Goal: Task Accomplishment & Management: Use online tool/utility

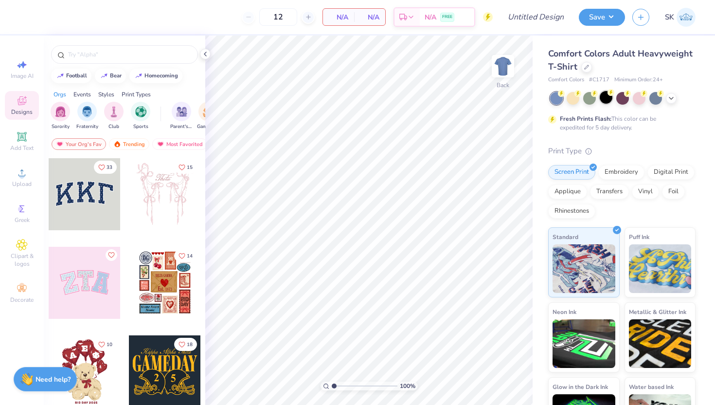
click at [606, 104] on div at bounding box center [606, 97] width 13 height 13
click at [589, 71] on div "Comfort Colors Adult Heavyweight T-Shirt" at bounding box center [622, 60] width 147 height 26
click at [585, 68] on icon at bounding box center [587, 66] width 5 height 5
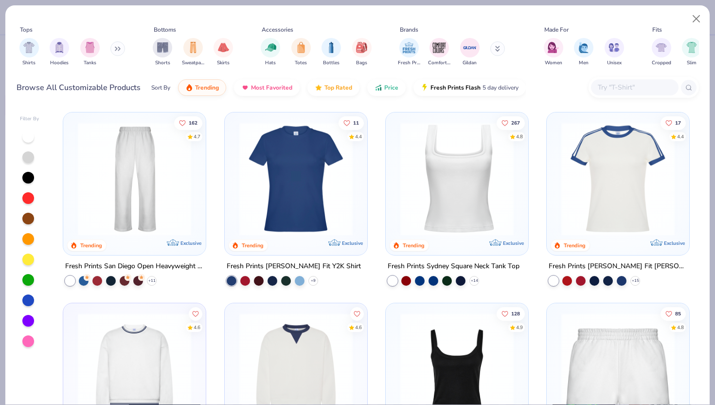
scroll to position [382, 0]
click at [178, 167] on img at bounding box center [134, 178] width 123 height 113
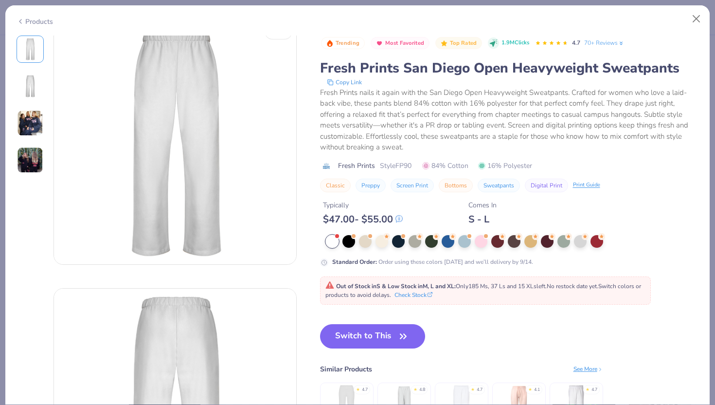
scroll to position [15, 0]
click at [396, 240] on div at bounding box center [398, 240] width 13 height 13
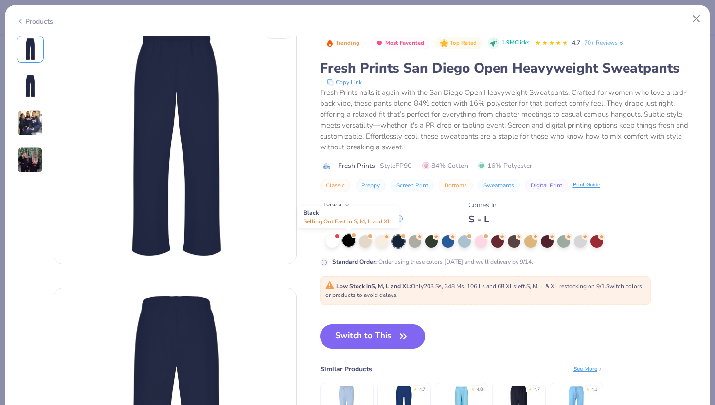
click at [344, 242] on div at bounding box center [349, 240] width 13 height 13
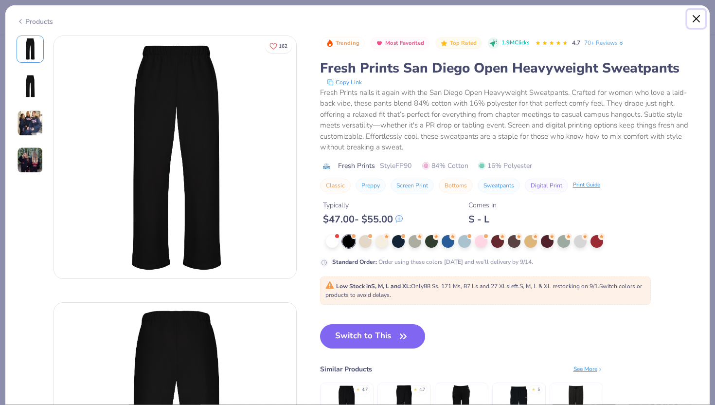
click at [702, 19] on button "Close" at bounding box center [697, 19] width 18 height 18
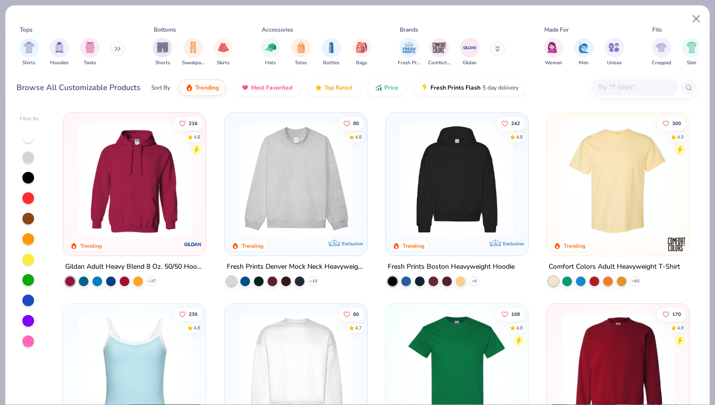
click at [500, 47] on button at bounding box center [498, 48] width 15 height 15
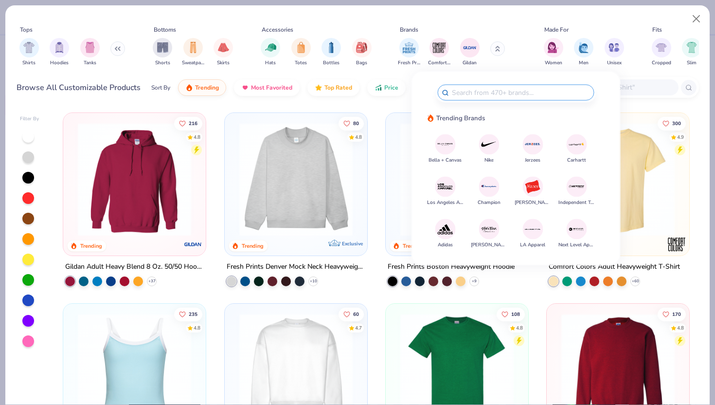
click at [530, 187] on img at bounding box center [533, 186] width 17 height 17
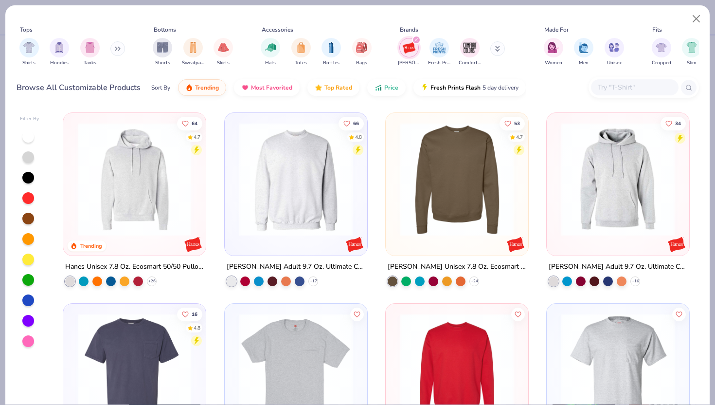
click at [416, 39] on icon "filter for Hanes" at bounding box center [417, 40] width 4 height 4
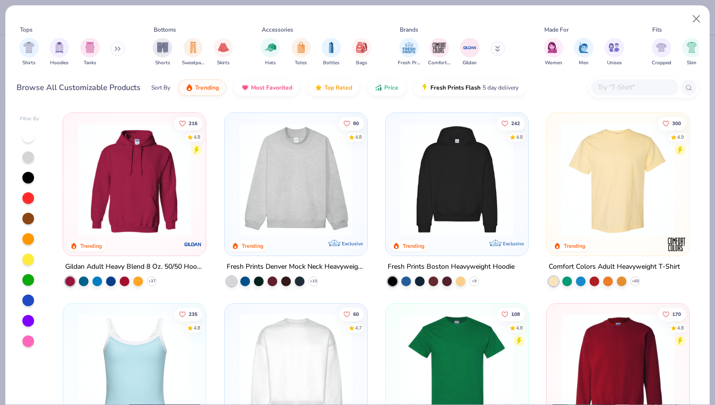
click at [494, 46] on button at bounding box center [498, 48] width 15 height 15
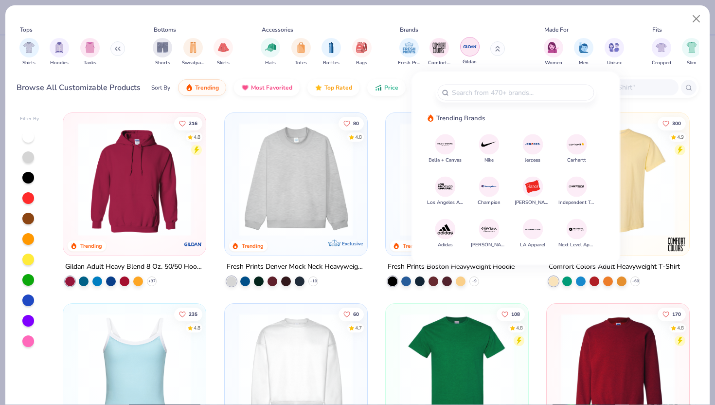
click at [465, 51] on img "filter for Gildan" at bounding box center [470, 46] width 15 height 15
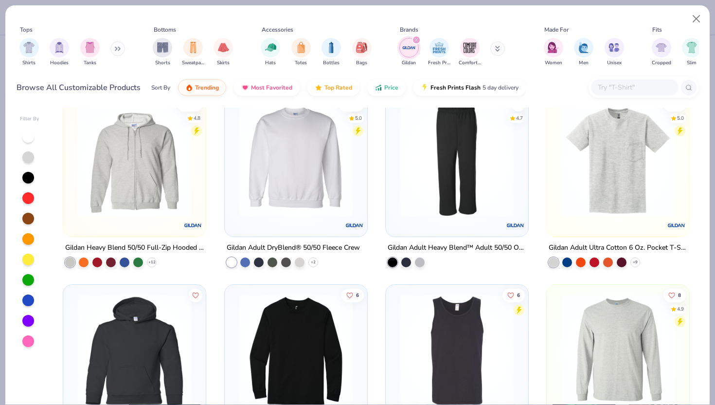
scroll to position [593, 0]
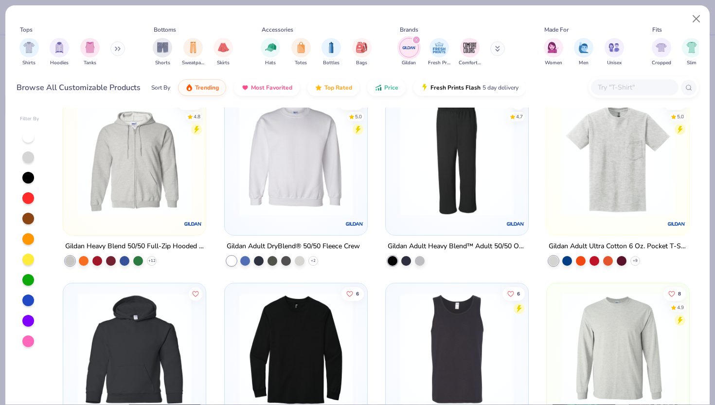
click at [487, 172] on img at bounding box center [457, 158] width 123 height 113
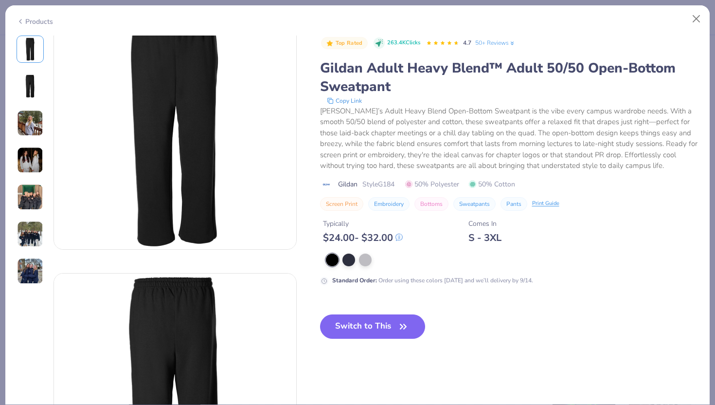
scroll to position [29, 0]
click at [379, 335] on button "Switch to This" at bounding box center [373, 326] width 106 height 24
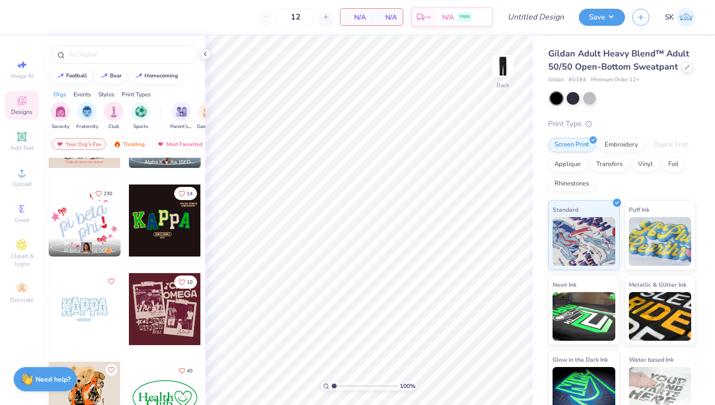
scroll to position [1425, 0]
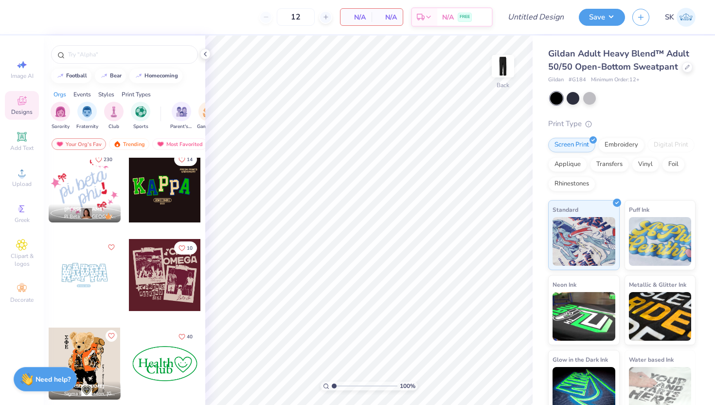
click at [145, 197] on div at bounding box center [165, 186] width 72 height 72
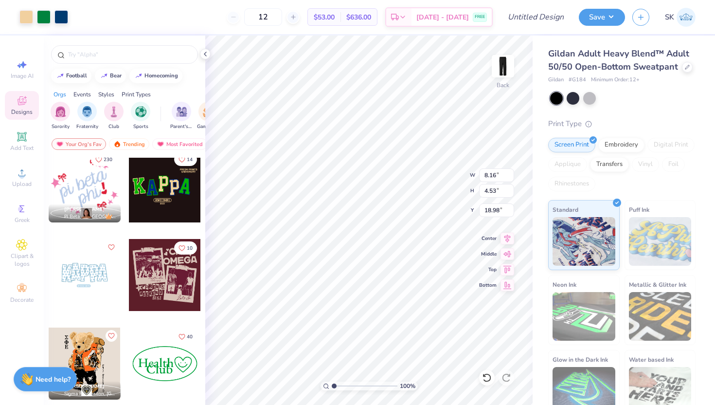
type input "12.09"
type input "4.49"
type input "8.18"
type input "10.26"
type input "8.84"
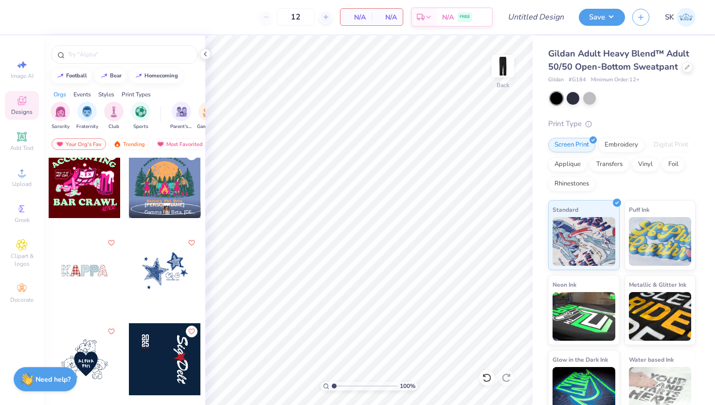
scroll to position [5325, 0]
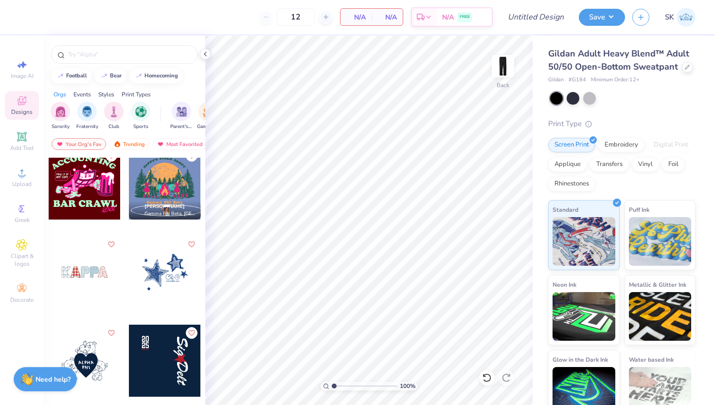
click at [89, 264] on div at bounding box center [85, 272] width 72 height 72
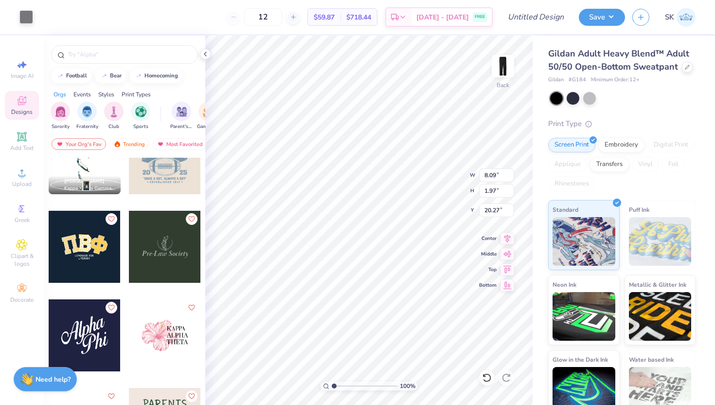
scroll to position [5706, 0]
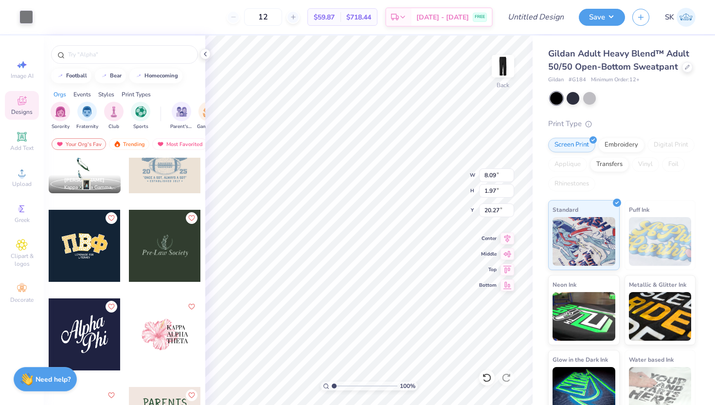
drag, startPoint x: 103, startPoint y: 271, endPoint x: 161, endPoint y: 326, distance: 79.5
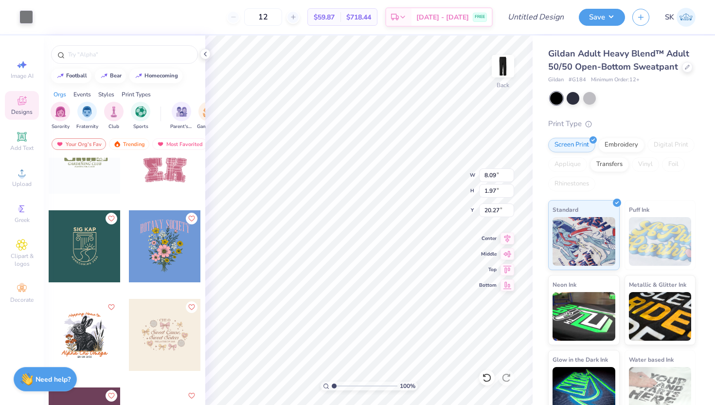
scroll to position [10930, 0]
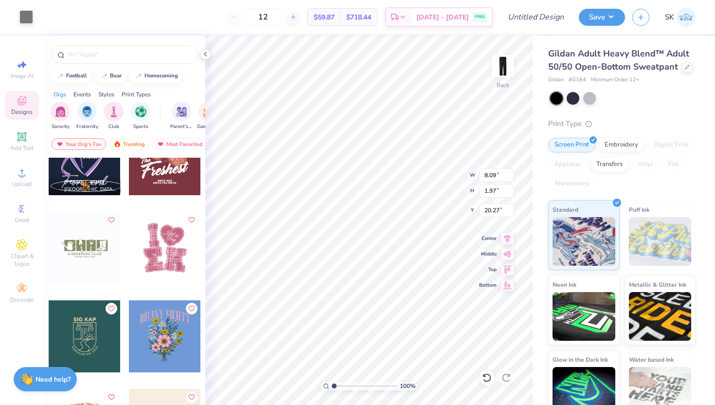
click at [168, 256] on div at bounding box center [165, 248] width 72 height 72
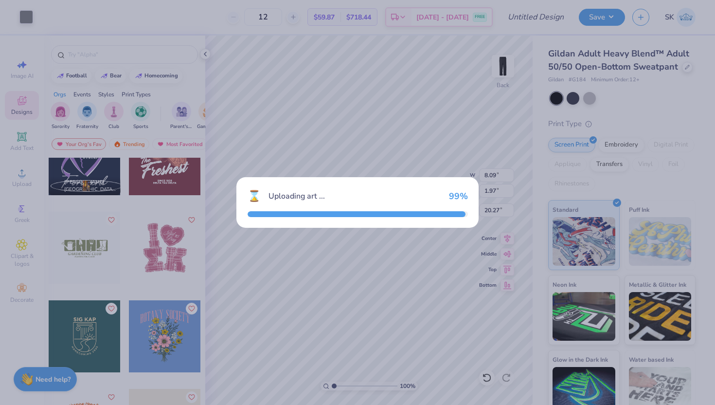
type input "8.16"
type input "9.24"
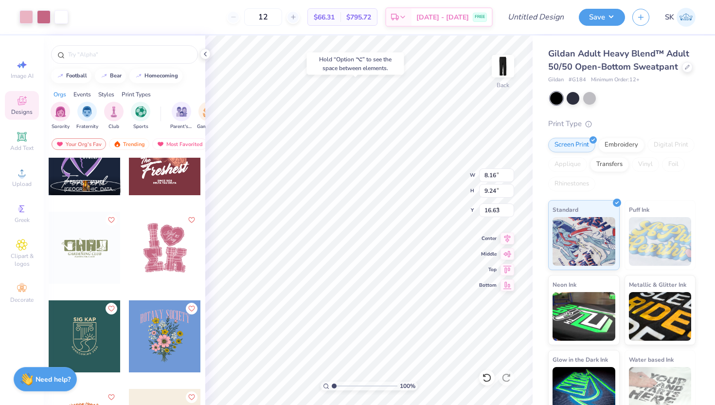
type input "2.52"
type input "8.09"
type input "1.97"
type input "20.27"
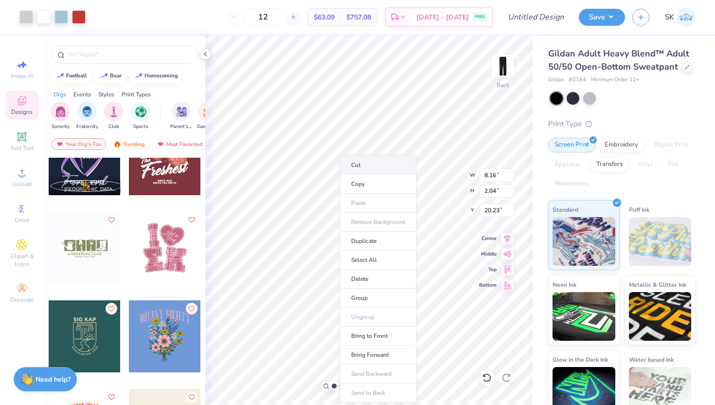
click at [385, 158] on li "Cut" at bounding box center [378, 164] width 76 height 19
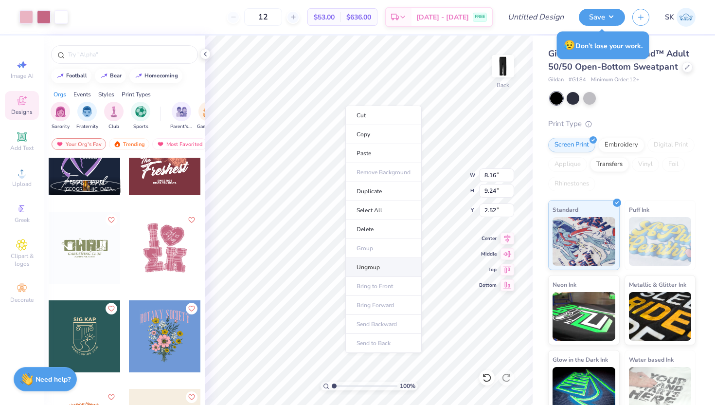
click at [381, 261] on li "Ungroup" at bounding box center [384, 267] width 76 height 19
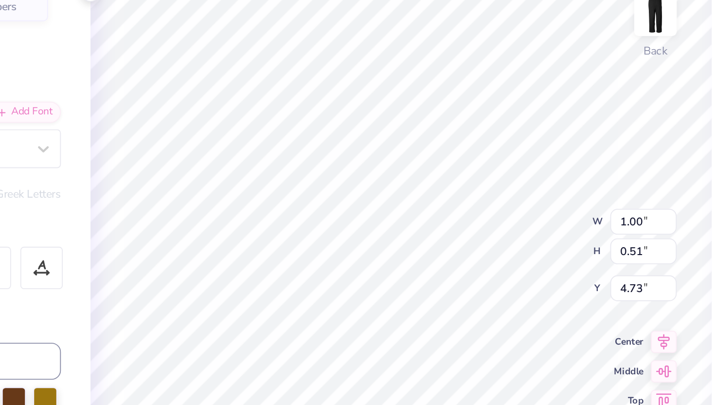
type textarea "2025"
type input "4.00"
type input "3.62"
type input "3.07"
type input "1.78"
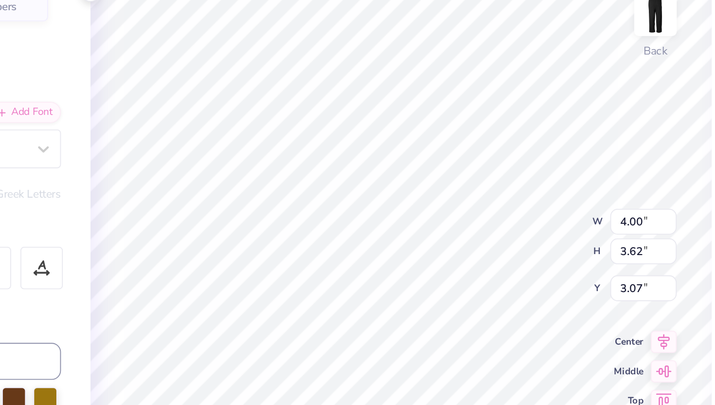
type input "0.64"
type input "4.35"
type input "4.00"
type input "3.62"
type input "3.07"
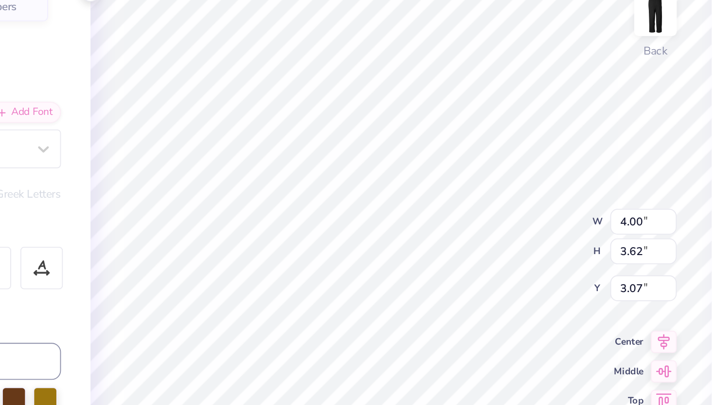
type input "1.78"
type input "0.64"
type input "4.35"
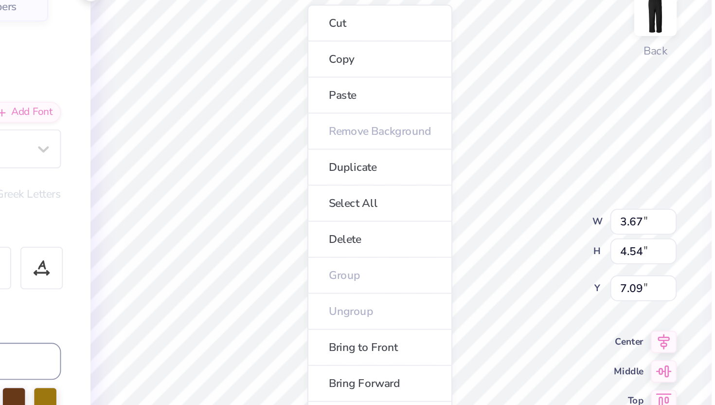
type input "3.90"
type input "4.79"
type input "6.96"
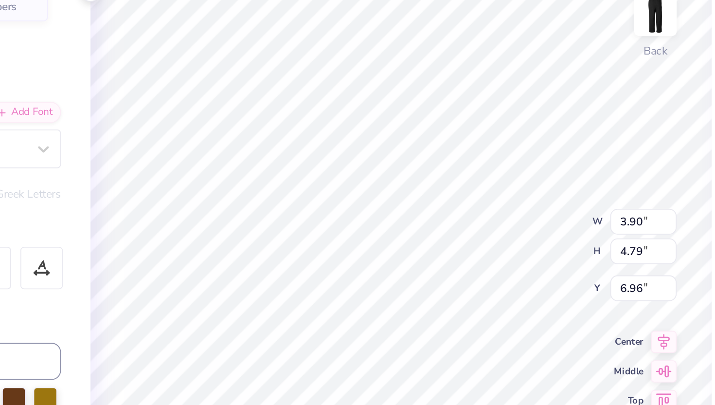
type input "3.67"
type input "4.54"
type input "7.10"
type input "3.53"
type input "4.44"
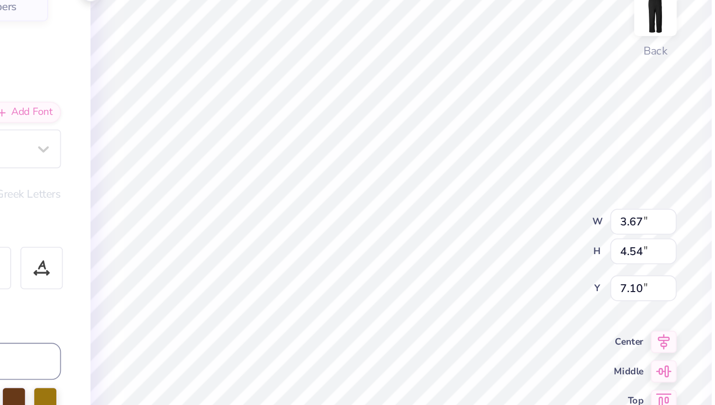
type input "7.14"
type input "3.67"
type input "4.54"
type input "7.10"
type input "3.90"
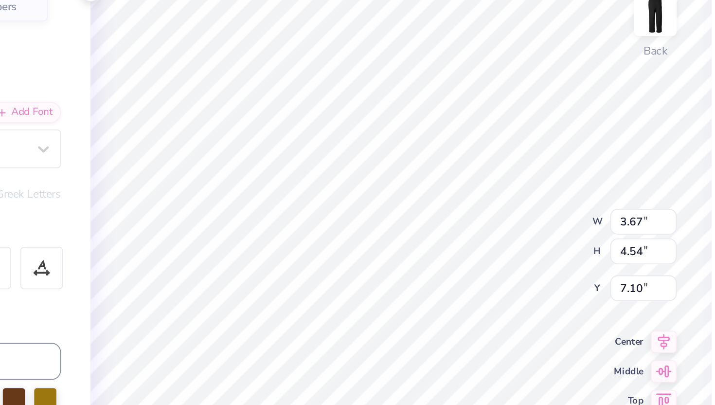
type input "4.59"
type input "7.05"
type input "3.53"
type input "4.44"
type input "7.14"
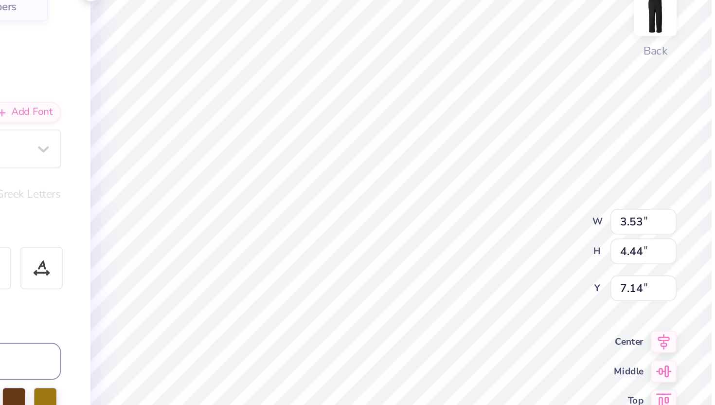
type input "3.90"
type input "4.79"
type input "6.96"
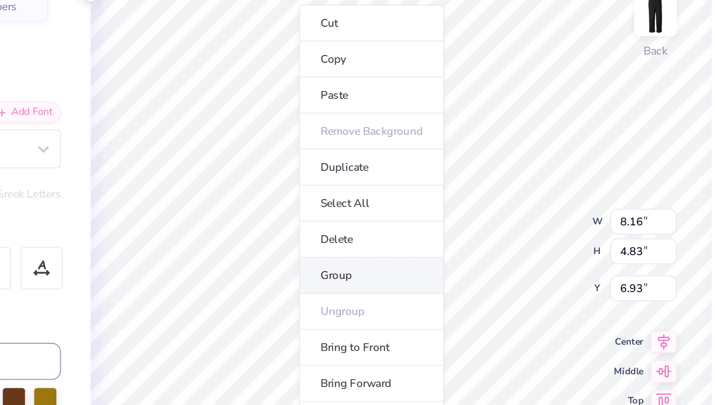
click at [366, 201] on li "Group" at bounding box center [353, 203] width 76 height 19
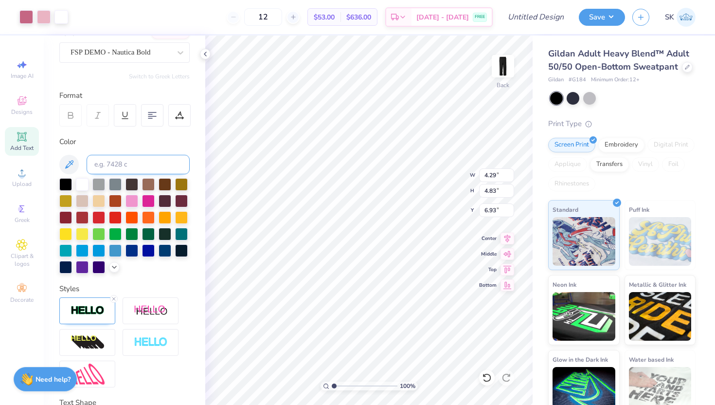
scroll to position [161, 0]
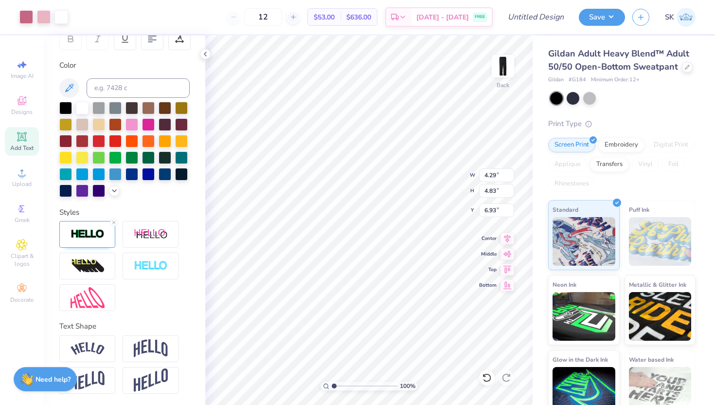
type input "3.67"
type input "4.54"
type input "7.10"
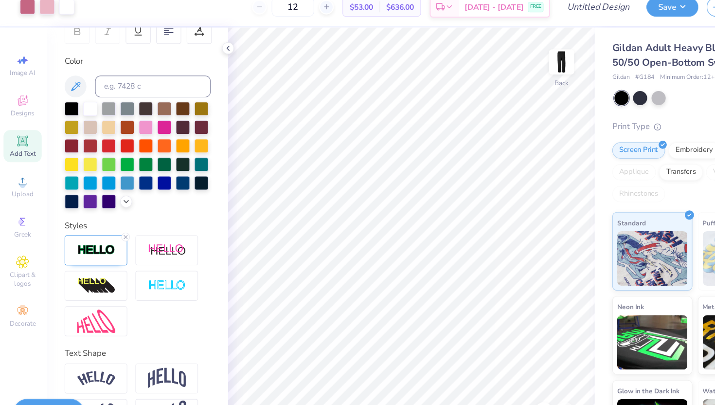
click at [27, 137] on icon at bounding box center [22, 137] width 12 height 12
type textarea "GB"
type input "7.90"
type input "1.68"
type input "4.36"
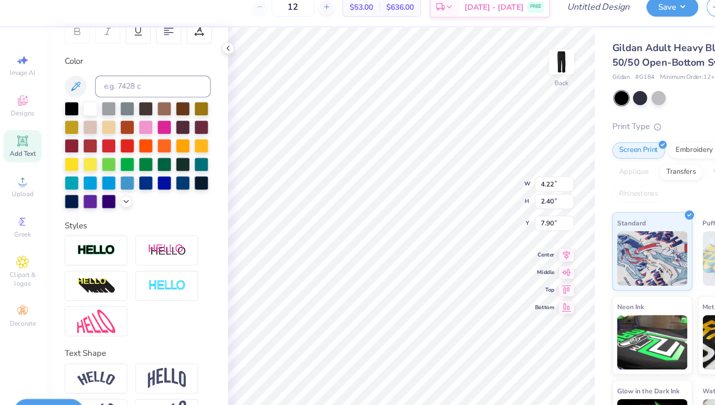
type input "2.66"
type input "4.22"
type input "2.40"
type input "7.90"
click at [495, 175] on input "4.22" at bounding box center [496, 175] width 35 height 14
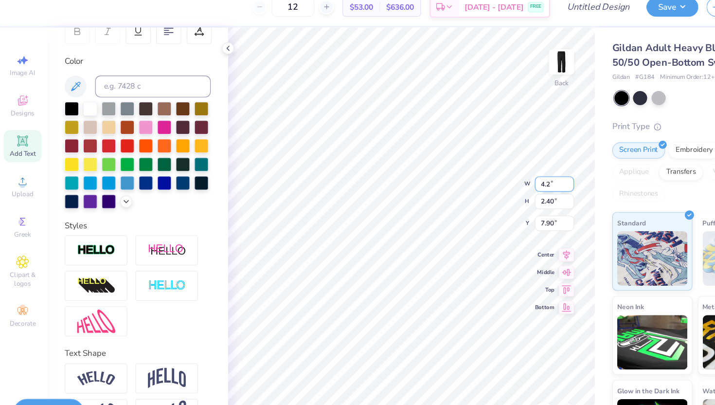
type input "4"
type input "8.26"
type input "4.69"
type input "6.76"
click at [488, 173] on input "8.26" at bounding box center [496, 175] width 35 height 14
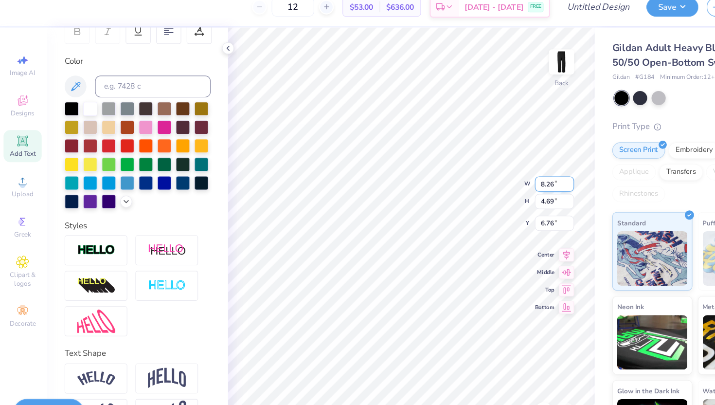
drag, startPoint x: 497, startPoint y: 175, endPoint x: 479, endPoint y: 175, distance: 18.0
click at [479, 175] on input "8.26" at bounding box center [496, 175] width 35 height 14
type input "1.68"
type input "0.95"
type input "8.63"
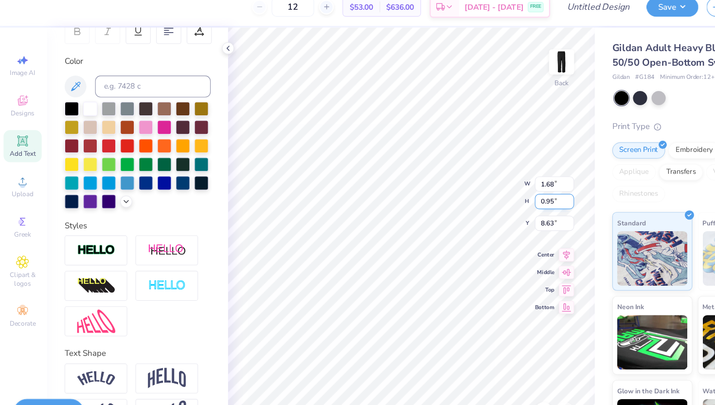
click at [496, 191] on input "0.95" at bounding box center [496, 191] width 35 height 14
type input "4.36"
type input "2.66"
type input "4.00"
type input "3.62"
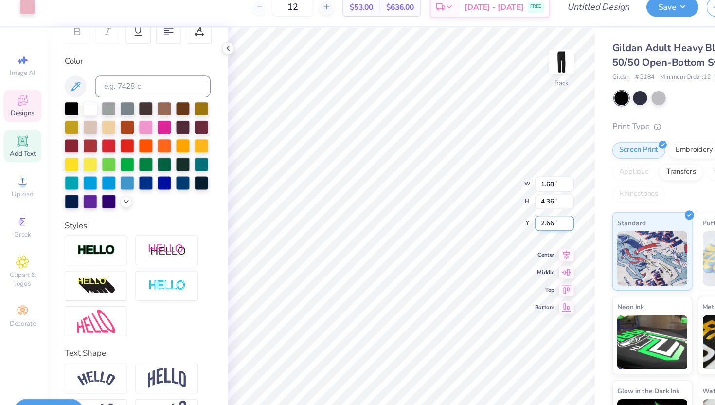
type input "3.07"
type input "2.07"
type input "4.38"
type input "2.65"
type input "1.68"
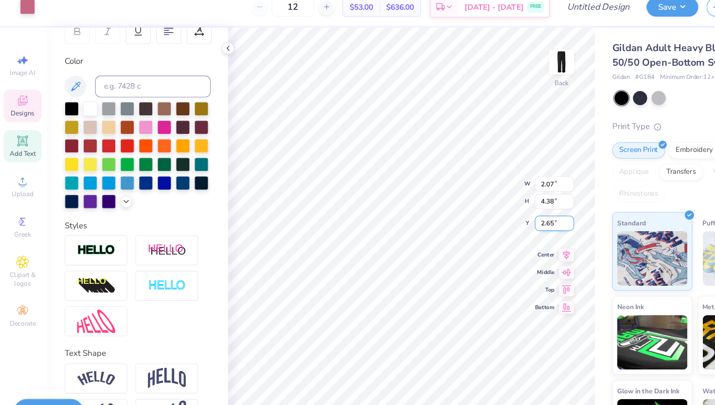
type input "0.95"
type input "8.63"
type input "4.36"
type input "2.66"
type input "0.95"
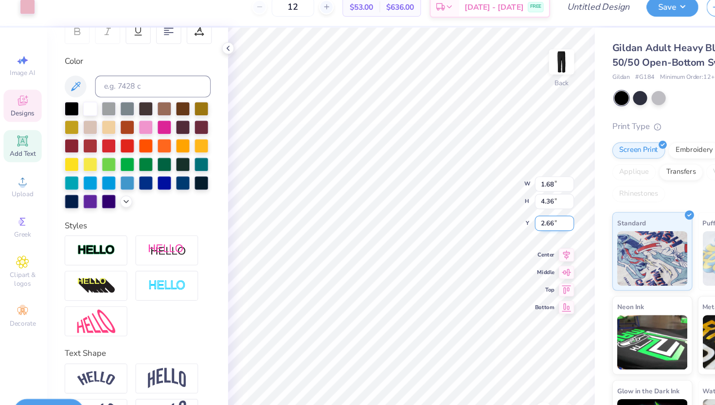
type input "8.63"
click at [495, 192] on input "0.95" at bounding box center [496, 191] width 35 height 14
type input "0"
type input "4.36"
type input "7.68"
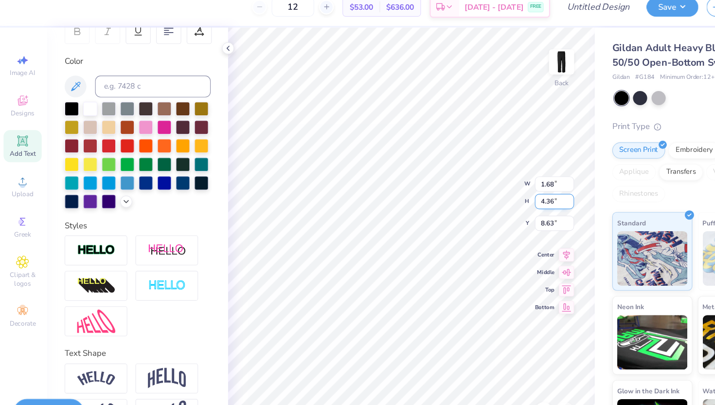
type input "6.92"
type input "2.07"
type input "4.38"
type input "2.65"
type input "7.68"
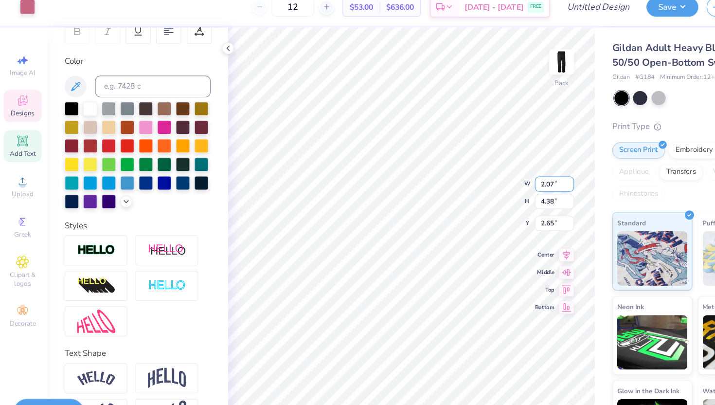
type input "4.36"
click at [497, 210] on input "6.74" at bounding box center [496, 210] width 35 height 14
type input "6"
type input "7.15"
type input "1.93"
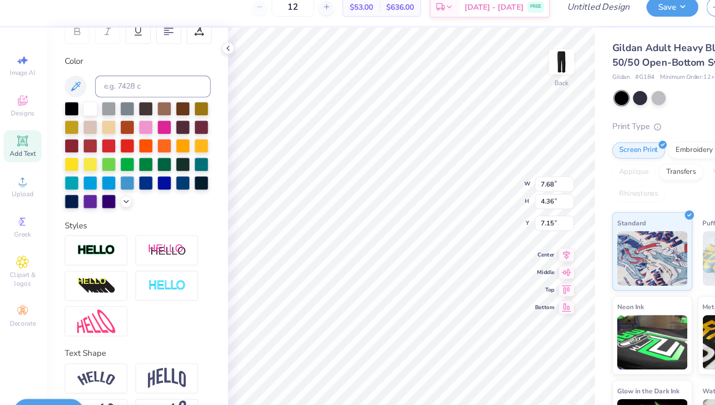
type input "4.27"
type input "2.88"
type input "7.68"
type input "4.36"
type input "7.15"
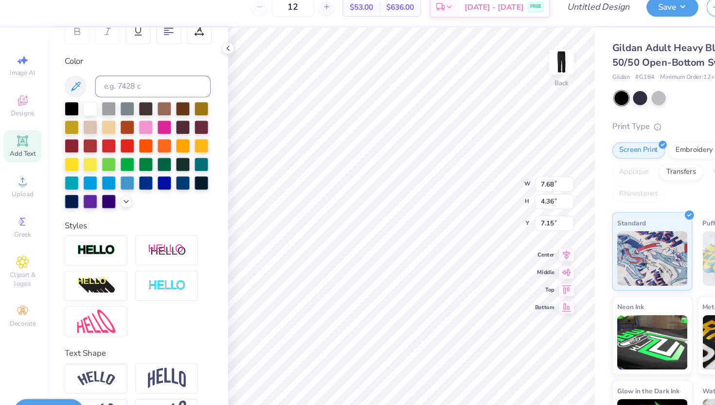
type input "1.93"
type input "4.27"
type input "2.88"
type input "7.75"
type input "2.69"
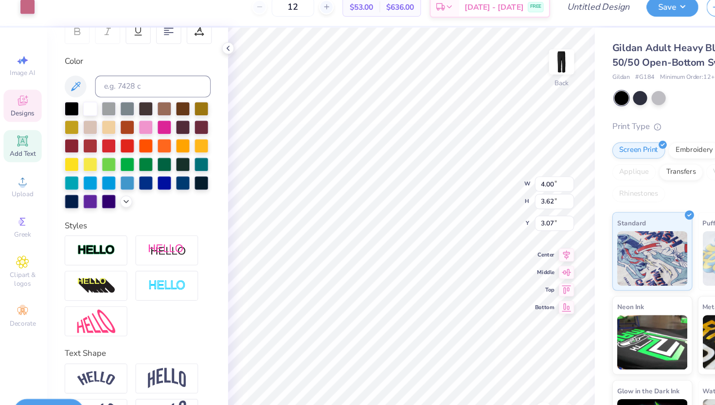
type input "1.68"
type input "4.36"
type input "2.66"
type input "7.68"
type input "9.58"
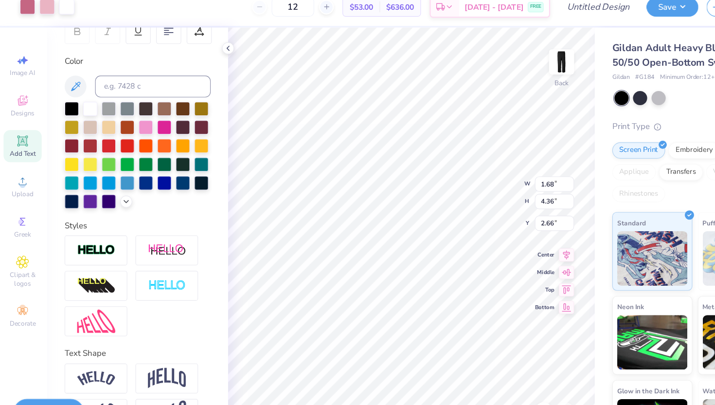
type input "2.52"
click at [591, 96] on div at bounding box center [590, 97] width 13 height 13
type input "2.78"
type input "8.02"
click at [100, 140] on div at bounding box center [98, 140] width 13 height 13
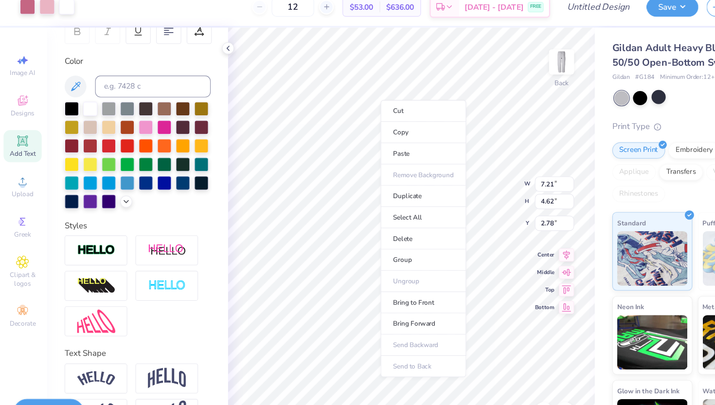
click at [386, 266] on ul "Cut Copy Paste Remove Background Duplicate Select All Delete Group Ungroup Brin…" at bounding box center [380, 223] width 76 height 247
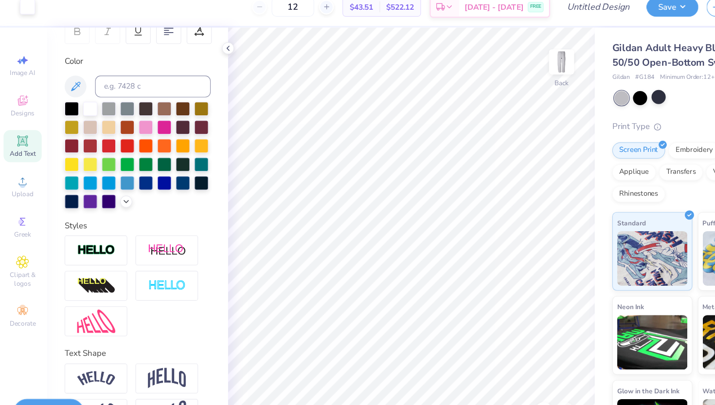
click at [27, 135] on icon at bounding box center [22, 137] width 12 height 12
type input "2.58"
type textarea "I"
type input "2.75"
type input "2.46"
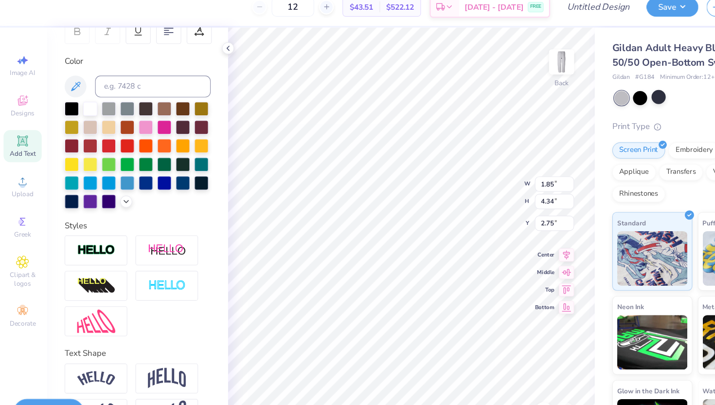
type input "5.76"
type input "7.68"
type input "4.36"
type input "8.65"
type input "2.46"
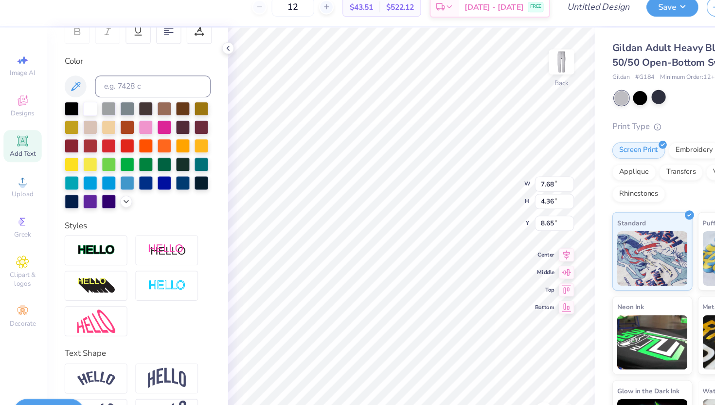
type input "5.76"
type input "2.42"
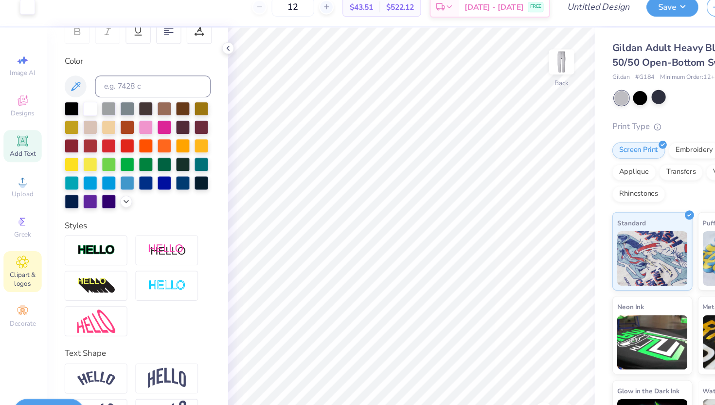
click at [31, 248] on div "Clipart & logos" at bounding box center [22, 253] width 34 height 37
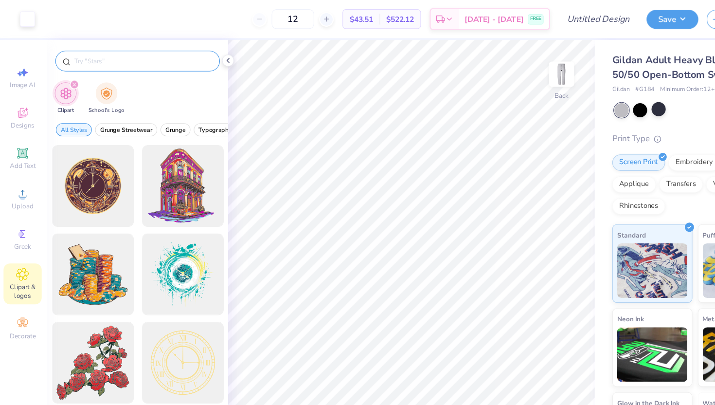
click at [75, 56] on input "text" at bounding box center [129, 55] width 125 height 10
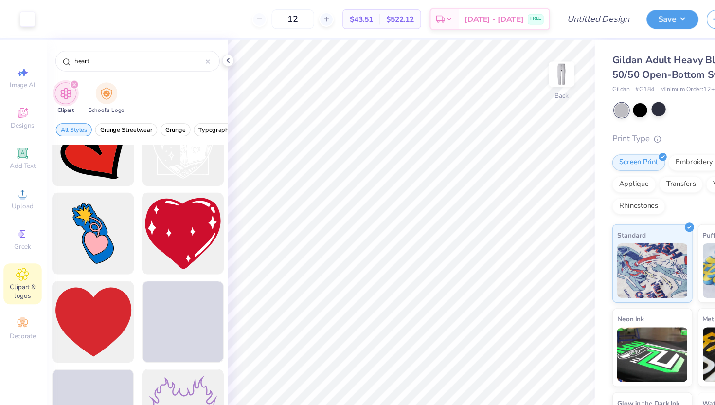
scroll to position [1457, 0]
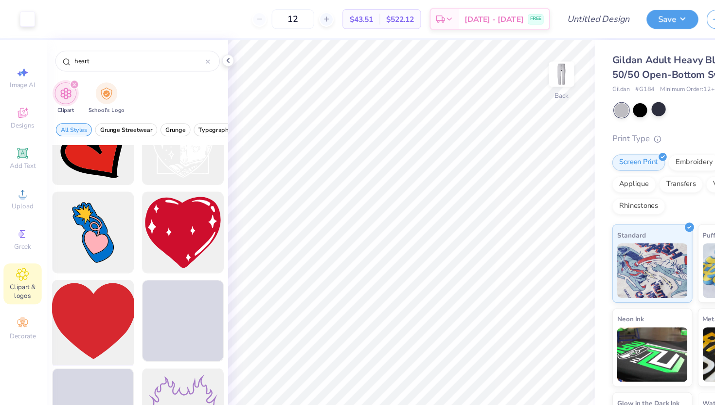
type input "heart"
click at [95, 293] on div at bounding box center [84, 286] width 80 height 80
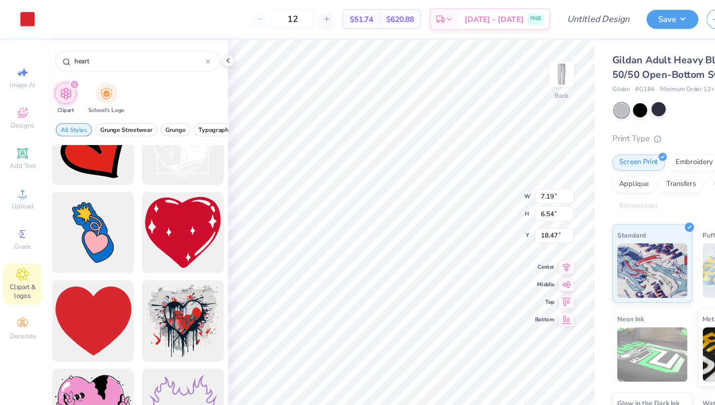
type input "7.19"
type input "6.54"
type input "18.47"
type input "4.31"
type input "3.92"
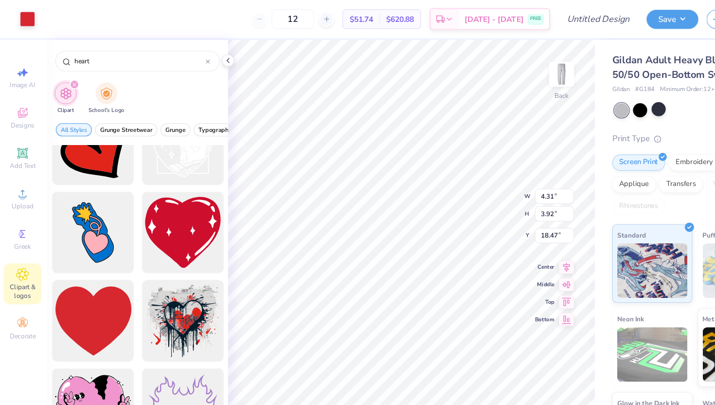
type input "3.33"
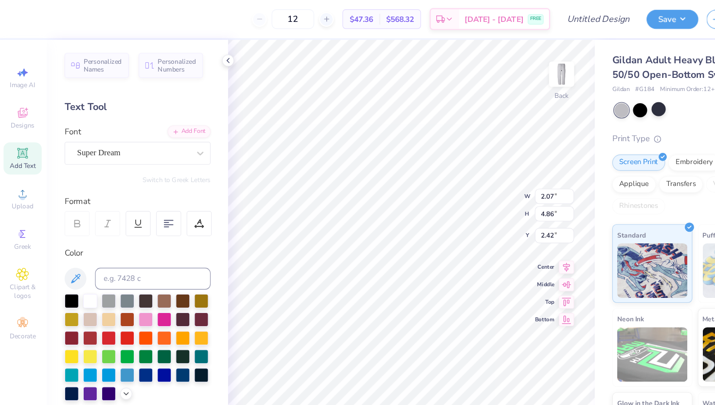
type input "2.07"
type input "4.86"
type input "2.87"
type input "6.85"
type input "3.89"
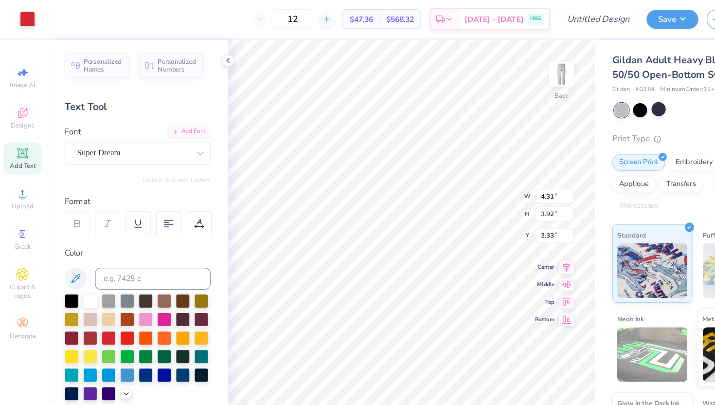
type input "3.80"
type input "3.33"
type input "8.47"
click at [108, 138] on div "Super Dream" at bounding box center [121, 136] width 102 height 15
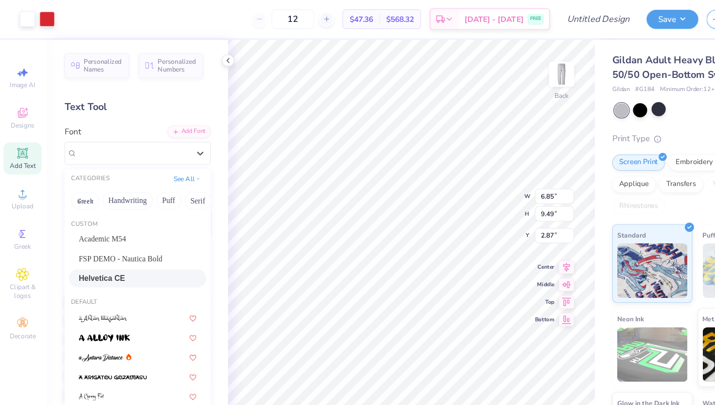
click at [125, 248] on div "Helvetica CE" at bounding box center [124, 248] width 105 height 10
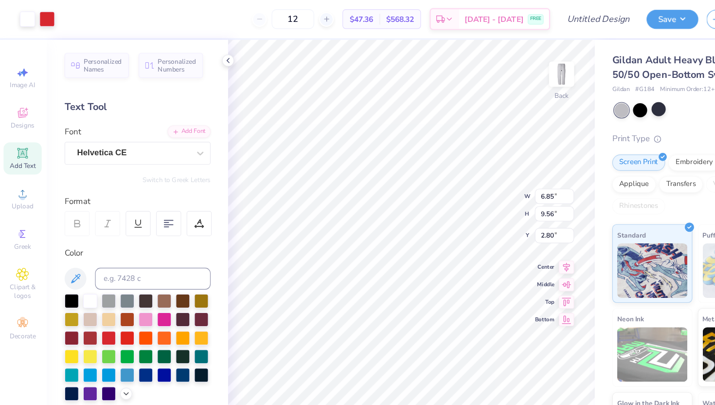
type input "9.56"
type input "2.80"
type input "9.49"
type input "2.87"
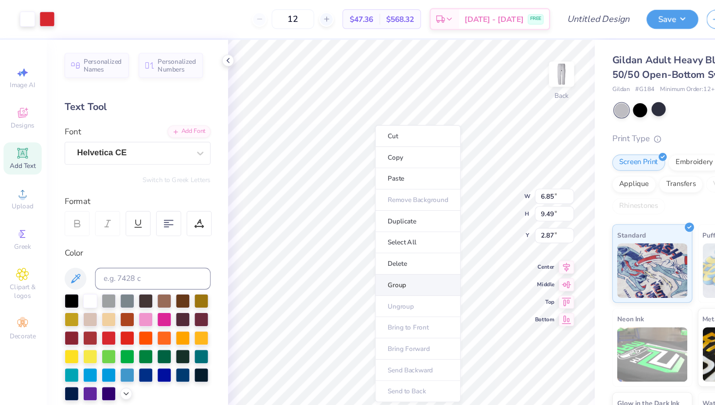
click at [362, 252] on li "Group" at bounding box center [375, 254] width 76 height 19
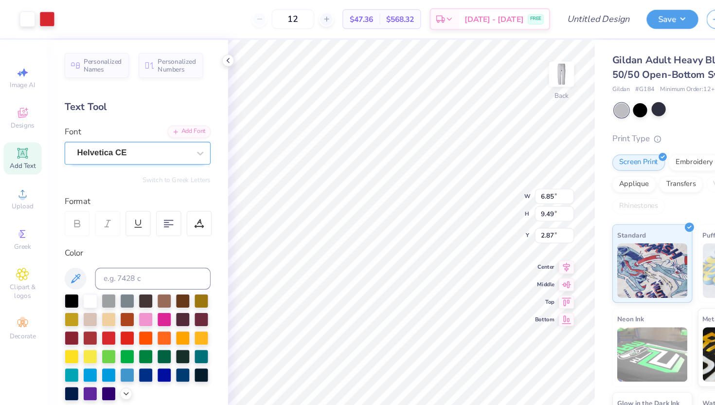
click at [140, 133] on div "Helvetica CE" at bounding box center [121, 136] width 102 height 15
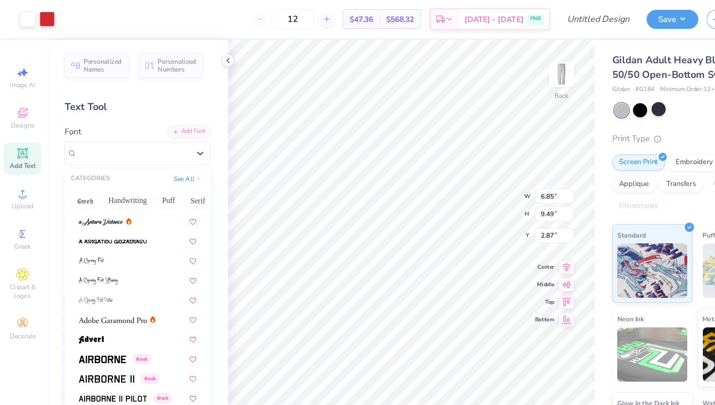
scroll to position [131, 0]
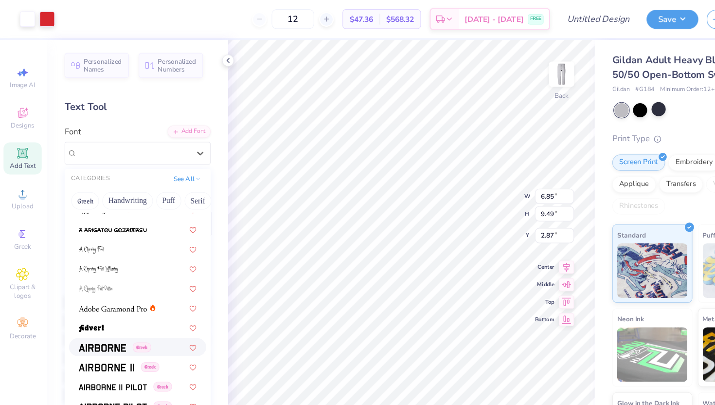
click at [104, 308] on img at bounding box center [93, 310] width 42 height 7
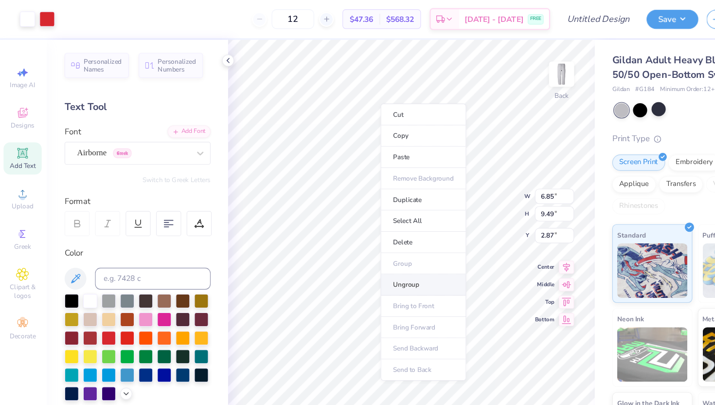
click at [371, 253] on li "Ungroup" at bounding box center [380, 254] width 76 height 19
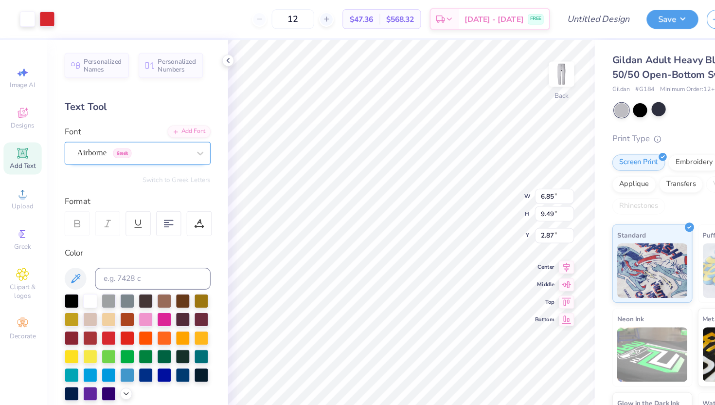
click at [98, 141] on div "Airborne Greek" at bounding box center [121, 136] width 102 height 15
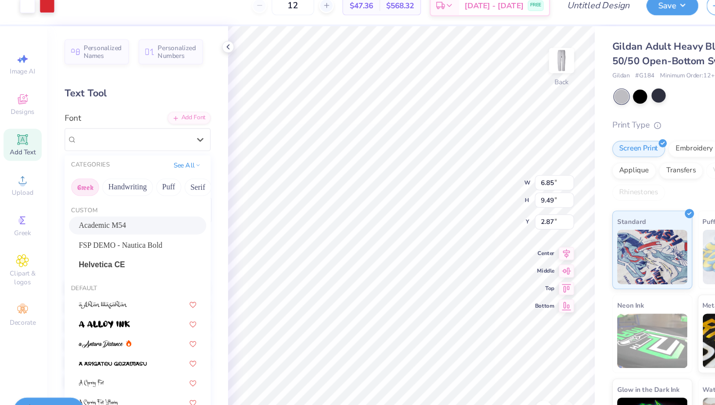
click at [81, 180] on button "Greek" at bounding box center [77, 179] width 25 height 16
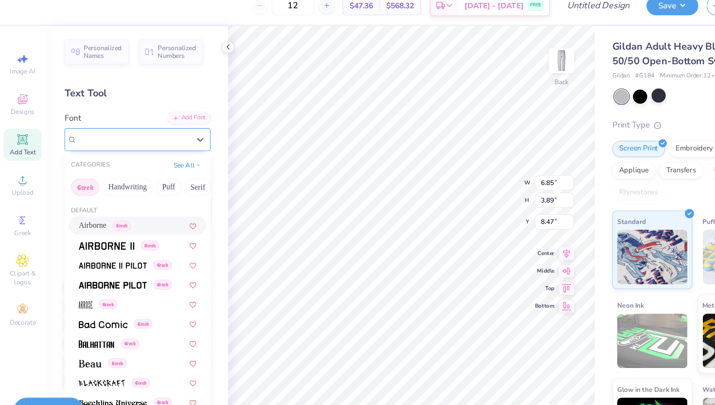
click at [160, 137] on div "Super Dream" at bounding box center [121, 136] width 102 height 15
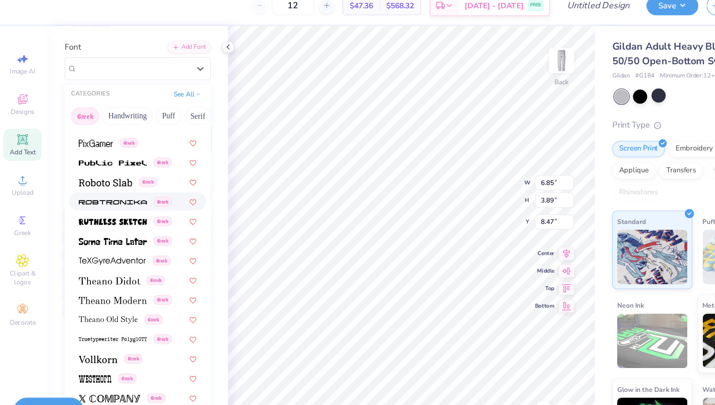
scroll to position [161, 0]
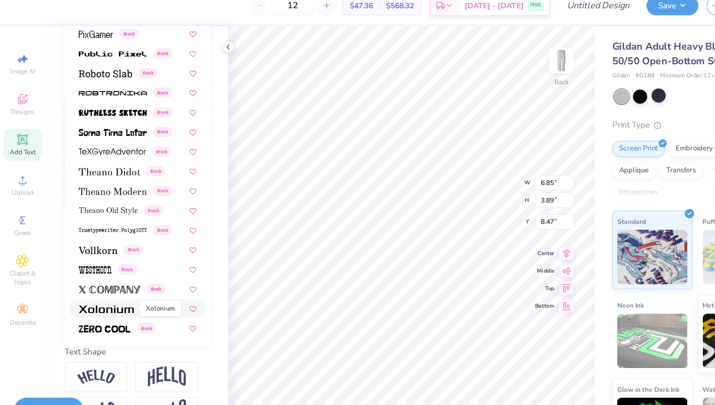
click at [102, 288] on img at bounding box center [96, 288] width 49 height 7
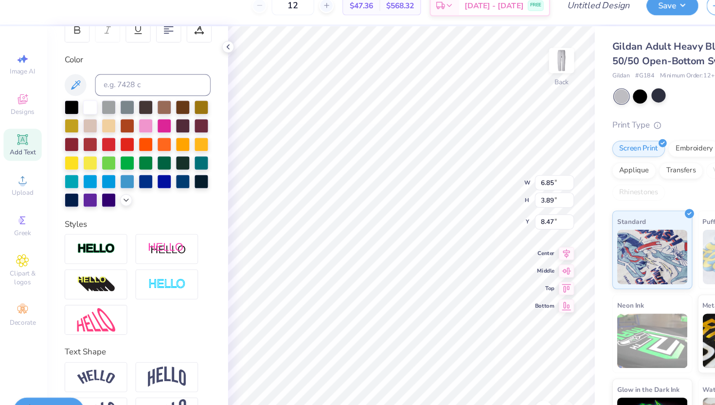
scroll to position [0, 0]
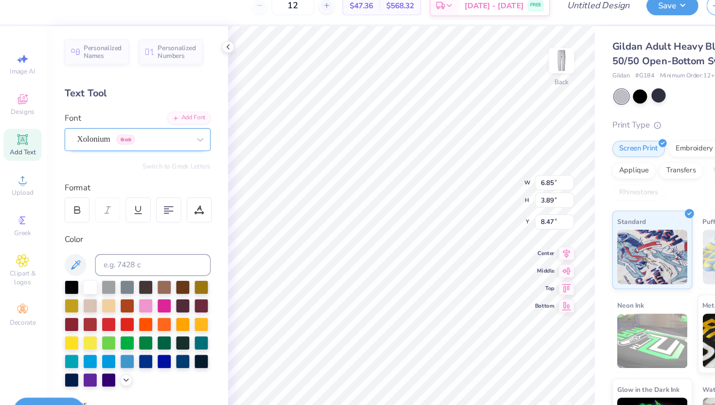
click at [94, 137] on div "Xolonium Greek" at bounding box center [121, 136] width 102 height 15
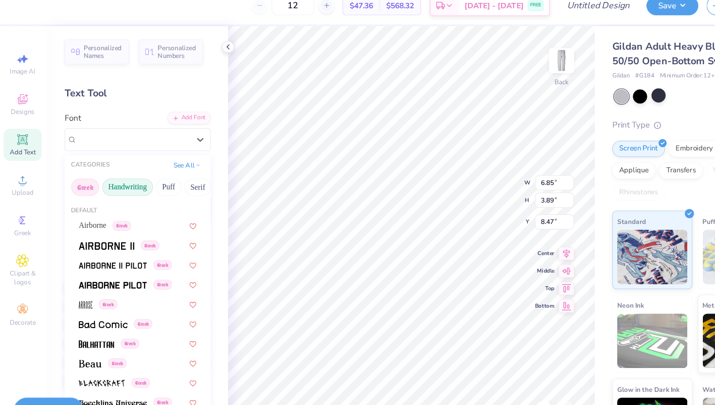
click at [123, 177] on button "Handwriting" at bounding box center [115, 179] width 45 height 16
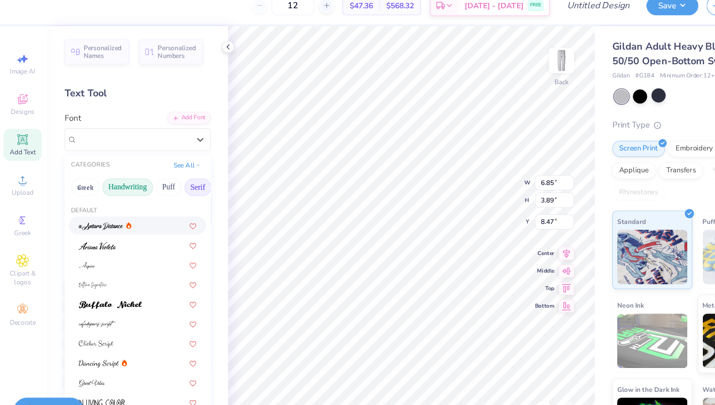
click at [176, 176] on button "Serif" at bounding box center [178, 179] width 24 height 16
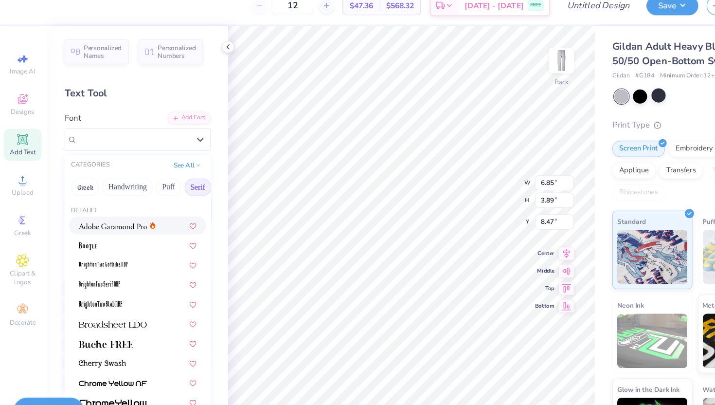
click at [84, 216] on img at bounding box center [102, 214] width 61 height 7
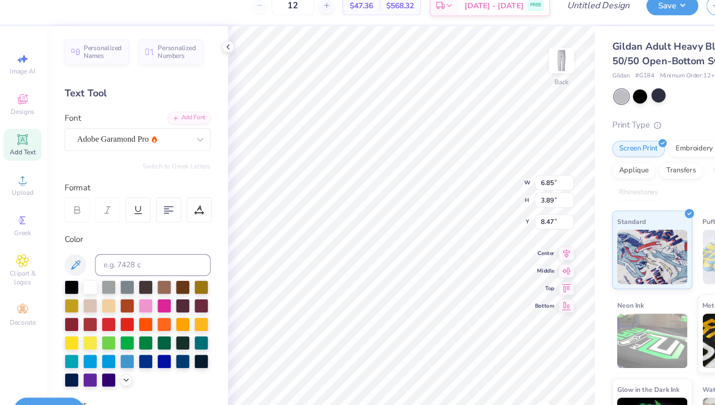
scroll to position [1, 0]
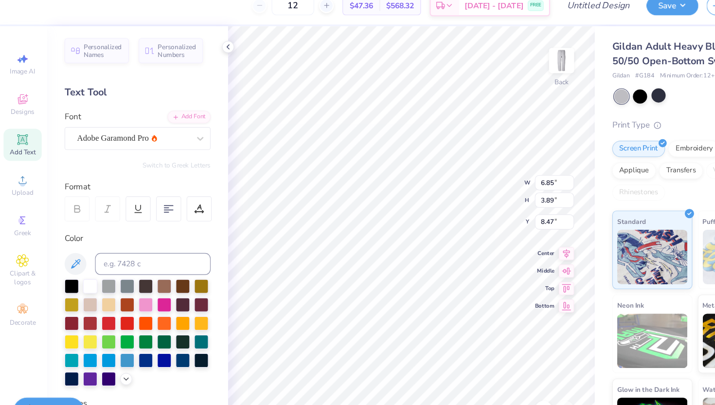
click at [74, 201] on icon at bounding box center [70, 198] width 9 height 9
click at [123, 140] on div "Adobe Garamond Pro" at bounding box center [121, 135] width 102 height 15
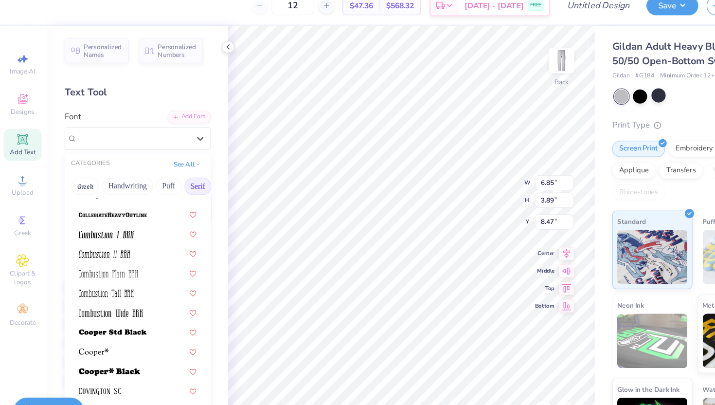
scroll to position [476, 0]
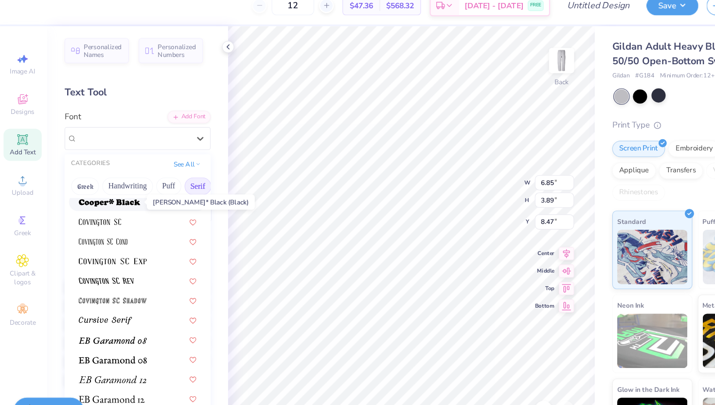
click at [121, 195] on img at bounding box center [99, 193] width 55 height 7
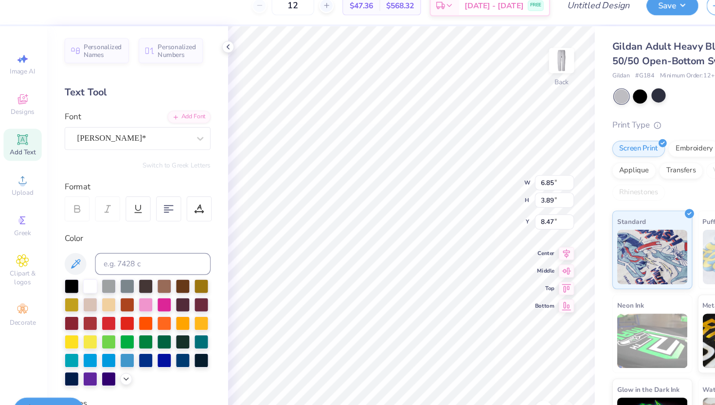
type input "2.07"
type input "4.86"
type input "2.87"
click at [140, 138] on div "Super Dream" at bounding box center [121, 135] width 102 height 15
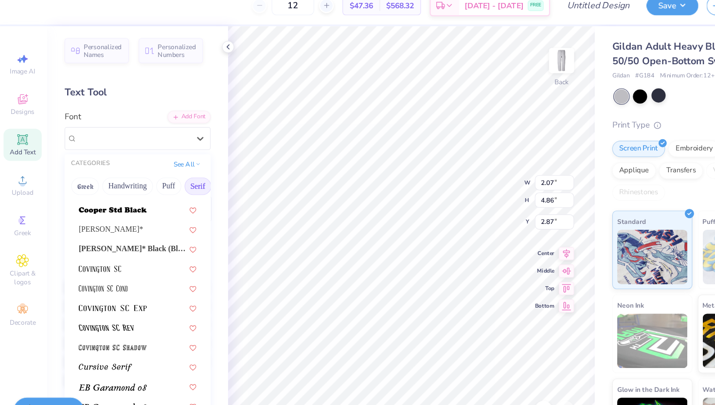
scroll to position [438, 0]
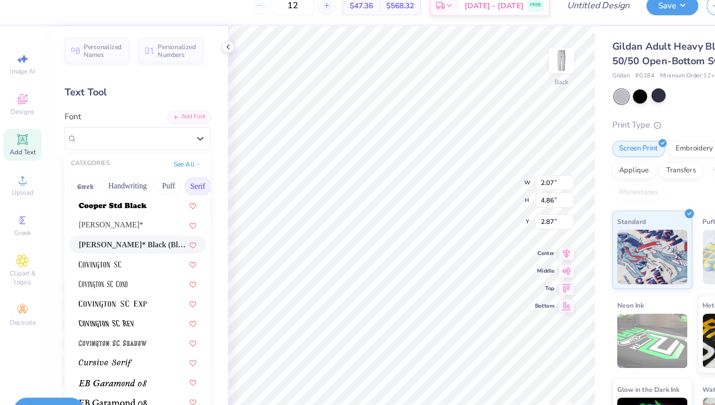
click at [122, 229] on span "[PERSON_NAME]* Black (Black)" at bounding box center [120, 230] width 96 height 10
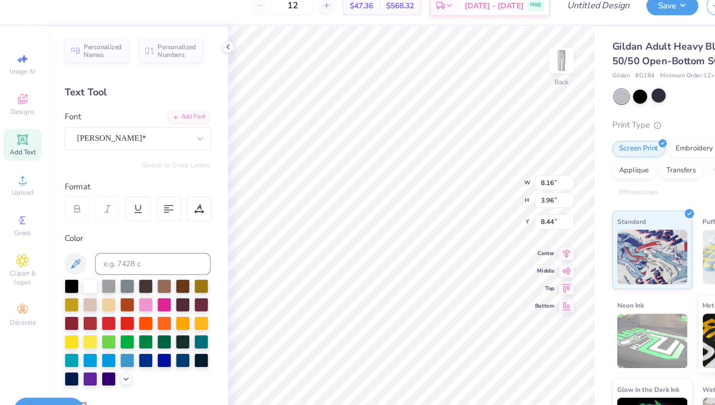
type input "2.72"
type input "5.13"
type input "2.73"
type input "7.32"
type input "3.55"
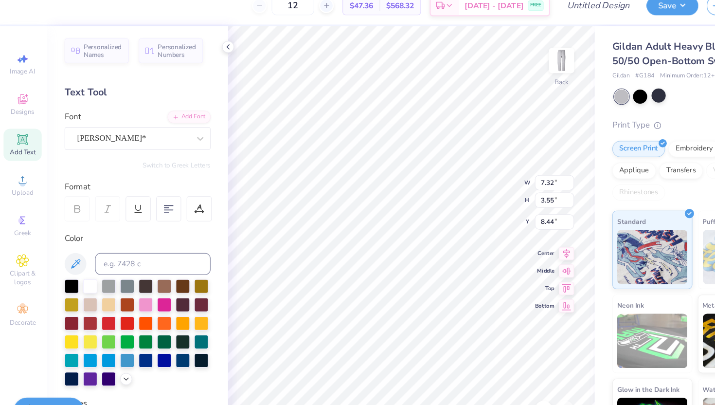
type input "8.42"
type input "2.20"
type input "4.15"
type input "4.31"
type input "3.92"
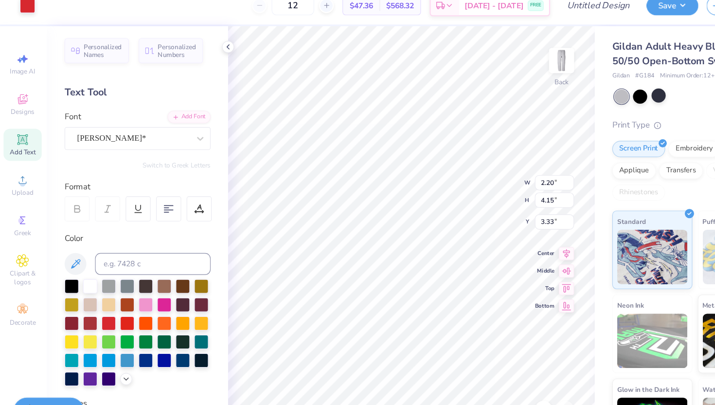
type input "3.33"
type input "3.76"
type input "3.42"
type input "4.09"
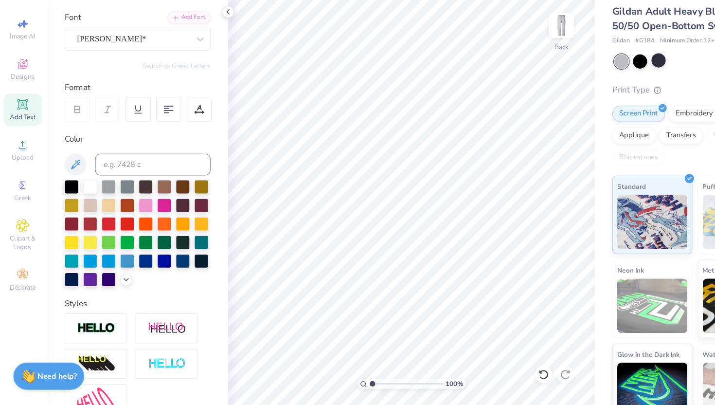
scroll to position [0, 0]
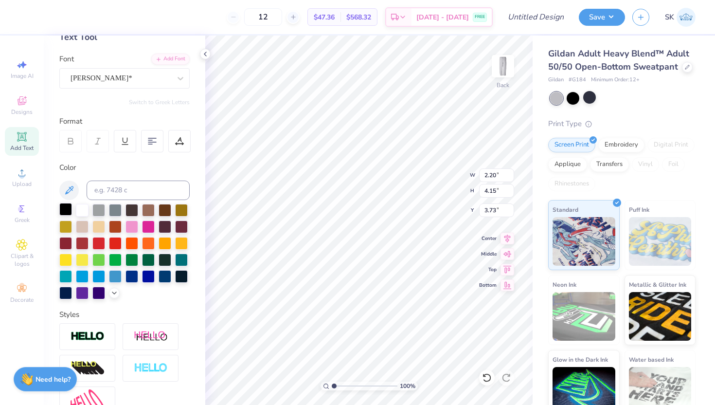
click at [63, 209] on div at bounding box center [65, 209] width 13 height 13
click at [62, 211] on div at bounding box center [65, 209] width 13 height 13
click at [79, 208] on div at bounding box center [82, 209] width 13 height 13
type input "2.20"
type input "4.15"
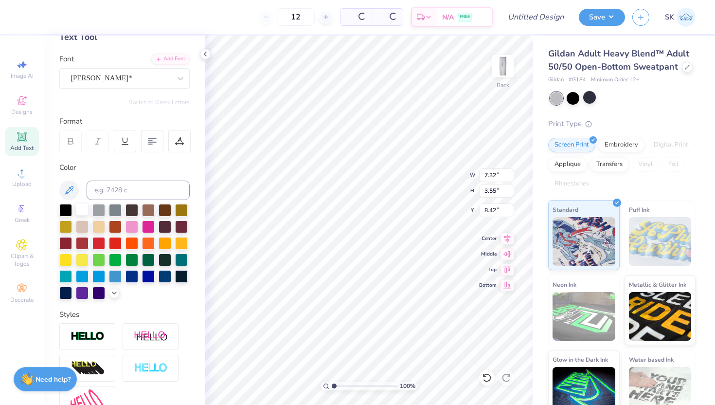
type input "3.73"
click at [84, 209] on div at bounding box center [82, 209] width 13 height 13
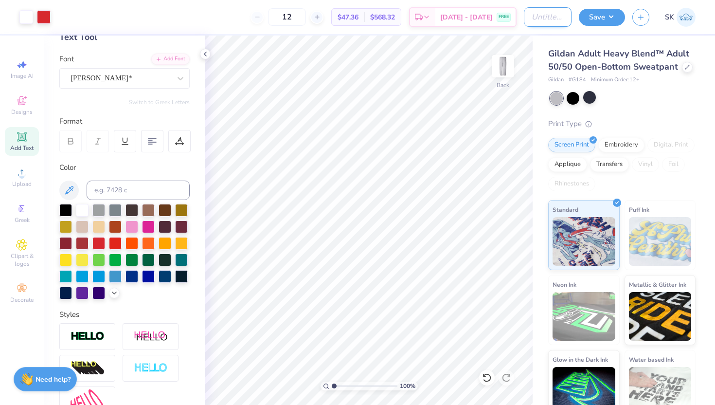
click at [537, 18] on input "Design Title" at bounding box center [548, 16] width 48 height 19
type input "GirlBoss IGB Sweats"
click at [594, 17] on button "Save" at bounding box center [602, 15] width 46 height 17
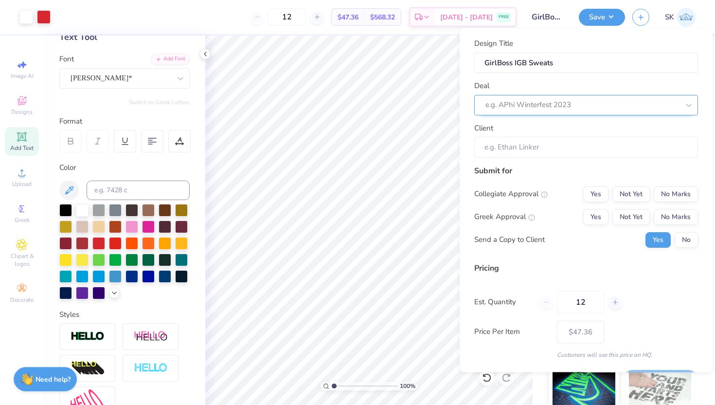
click at [506, 108] on div at bounding box center [583, 104] width 194 height 13
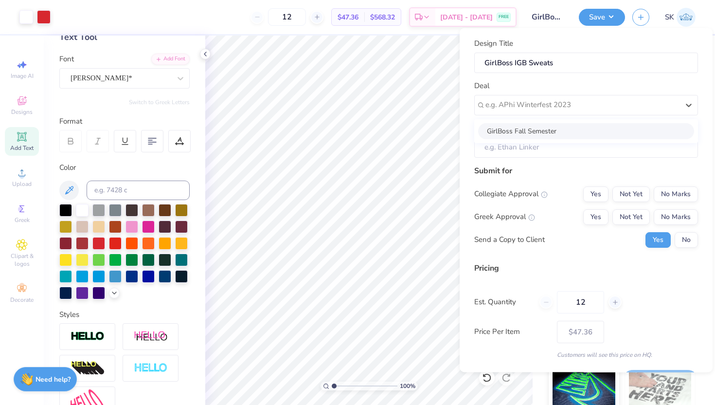
click at [508, 129] on div "GirlBoss Fall Semester" at bounding box center [586, 131] width 216 height 16
type input "[PERSON_NAME]"
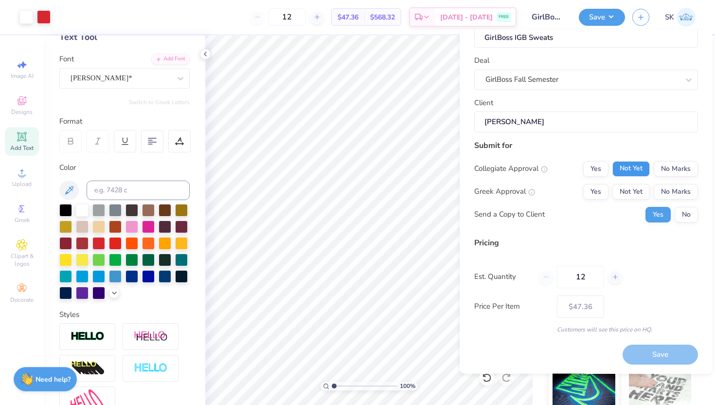
click at [630, 171] on button "Not Yet" at bounding box center [631, 169] width 37 height 16
click at [679, 192] on button "No Marks" at bounding box center [676, 191] width 44 height 16
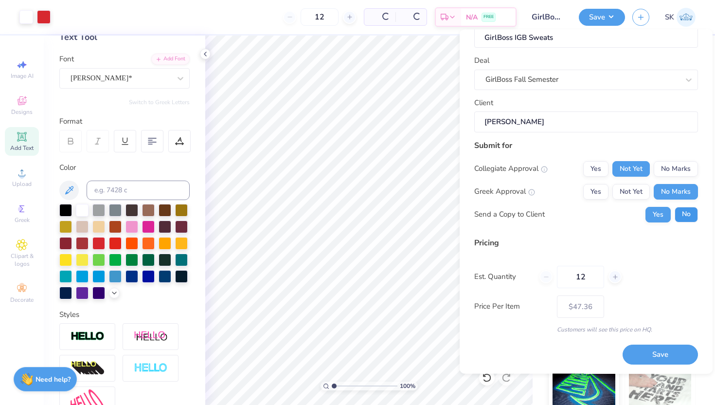
click at [686, 218] on button "No" at bounding box center [686, 214] width 23 height 16
click at [646, 359] on button "Save" at bounding box center [660, 355] width 75 height 20
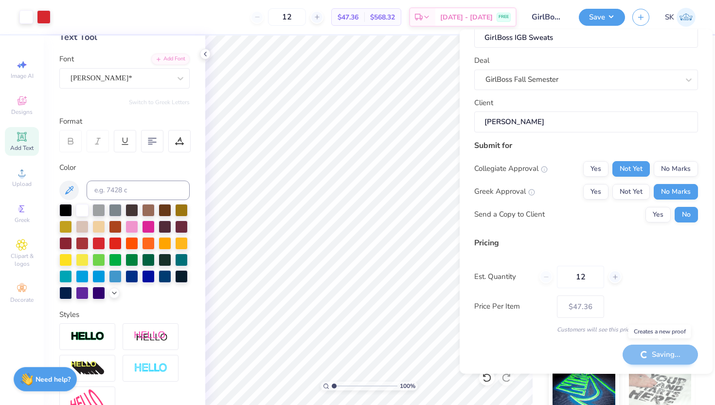
type input "– –"
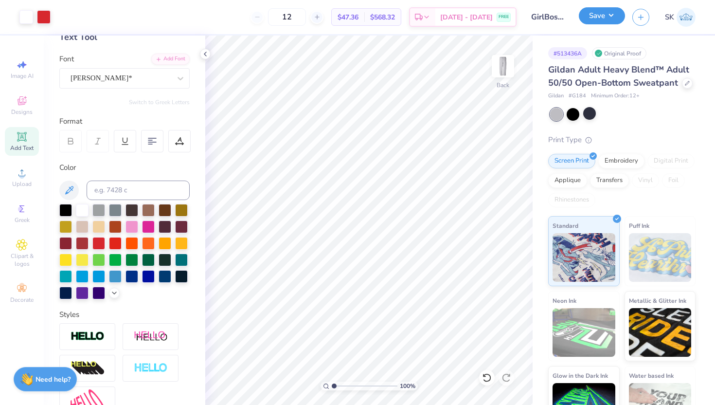
click at [590, 18] on button "Save" at bounding box center [602, 15] width 46 height 17
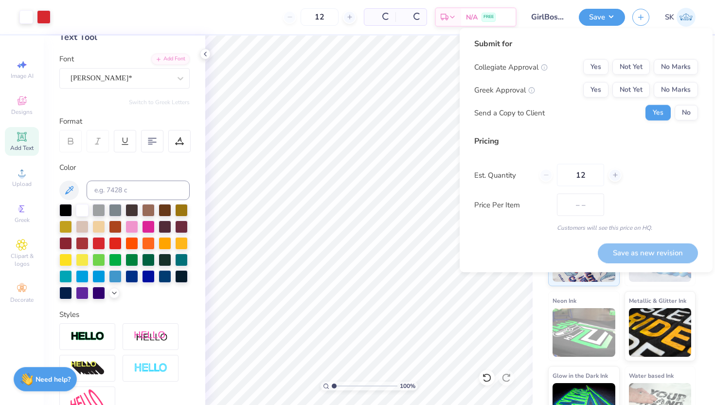
type input "$47.36"
